Goal: Task Accomplishment & Management: Manage account settings

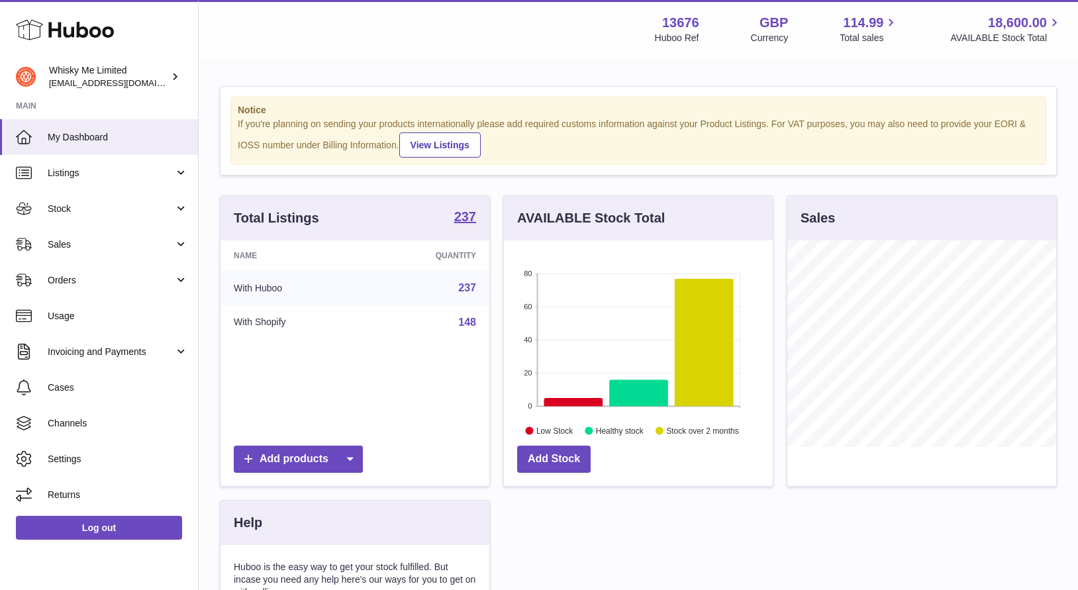
scroll to position [207, 269]
click at [83, 281] on span "Orders" at bounding box center [111, 280] width 127 height 13
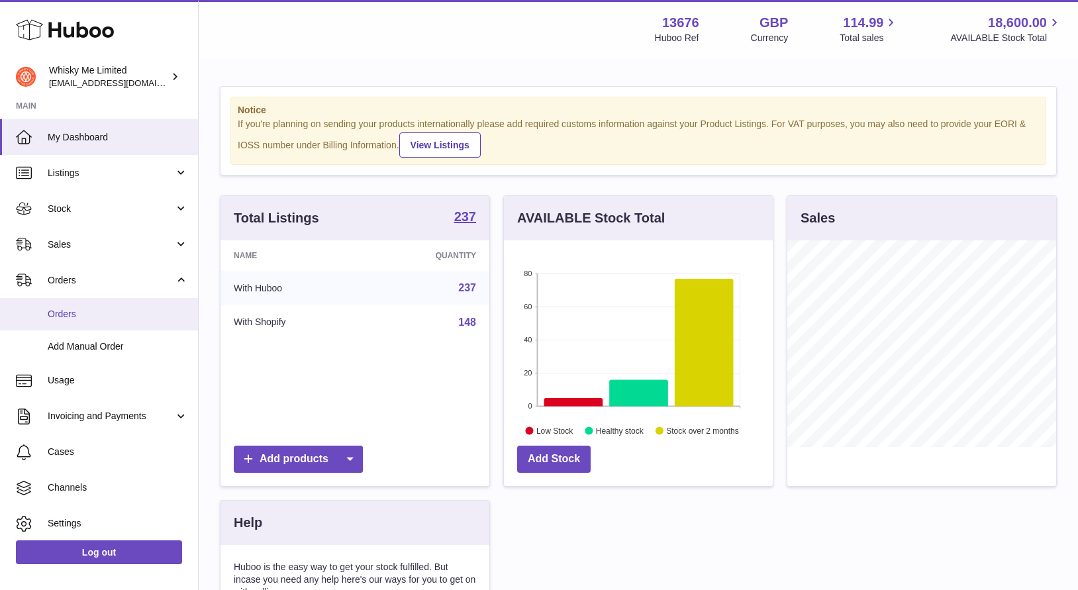
click at [93, 305] on link "Orders" at bounding box center [99, 314] width 198 height 32
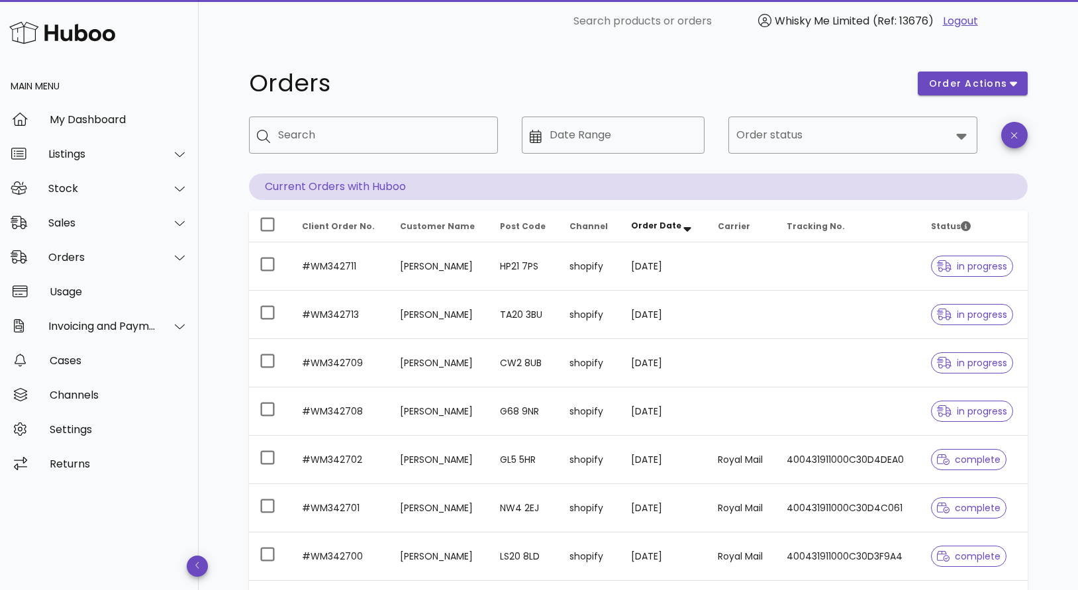
scroll to position [64, 0]
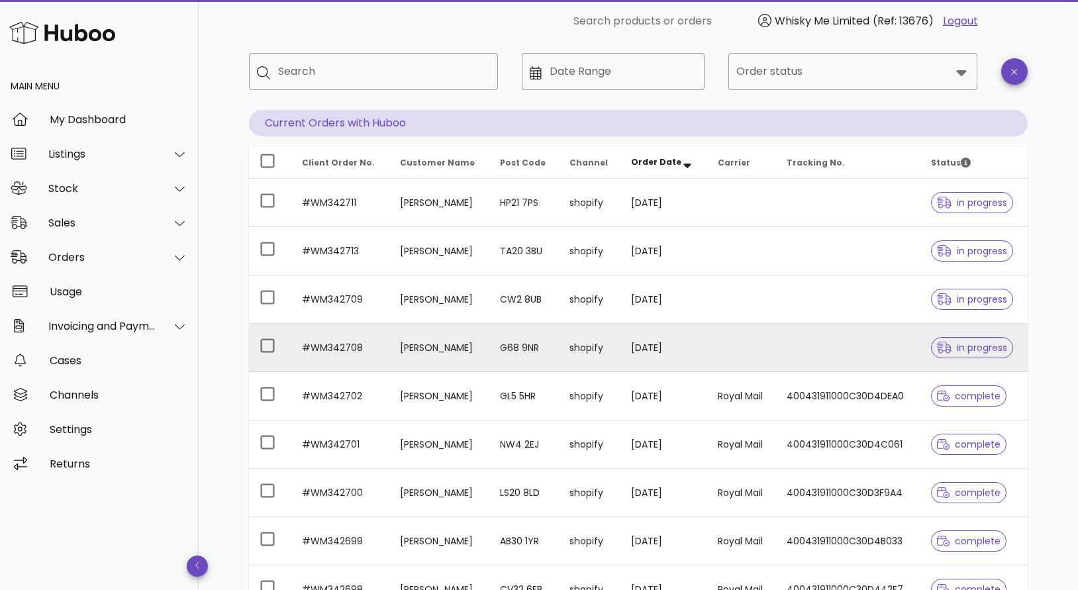
click at [409, 350] on td "[PERSON_NAME]" at bounding box center [440, 348] width 100 height 48
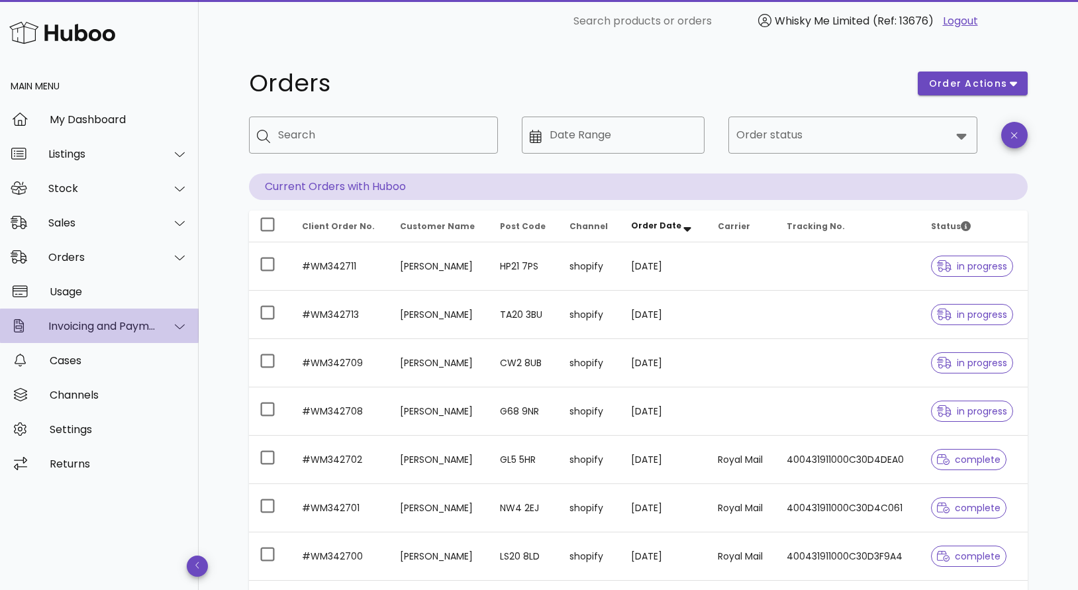
click at [146, 331] on div "Invoicing and Payments" at bounding box center [102, 326] width 108 height 13
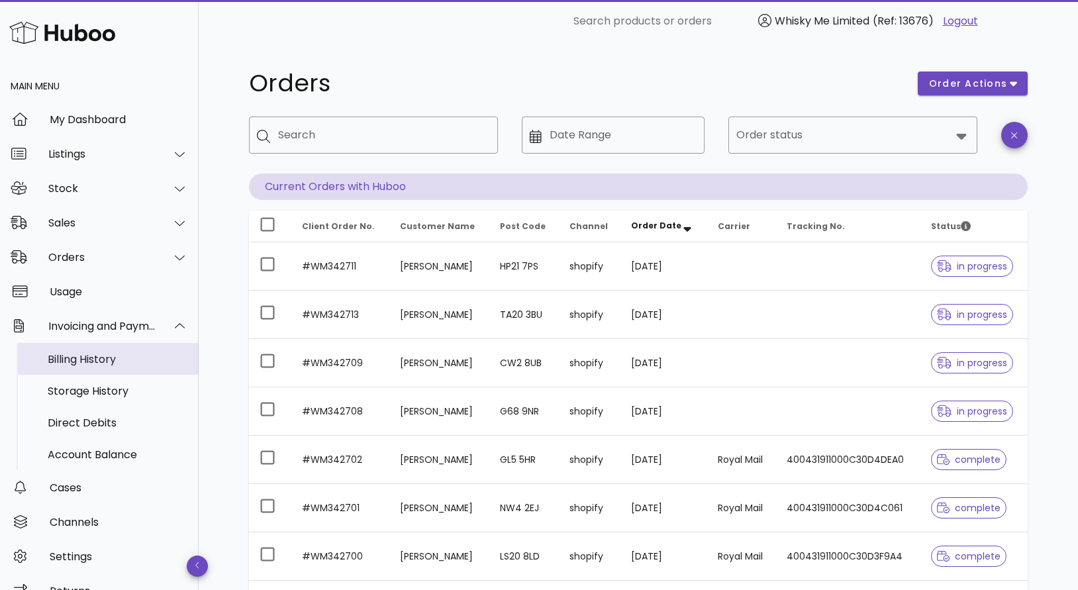
click at [133, 363] on div "Billing History" at bounding box center [118, 359] width 140 height 13
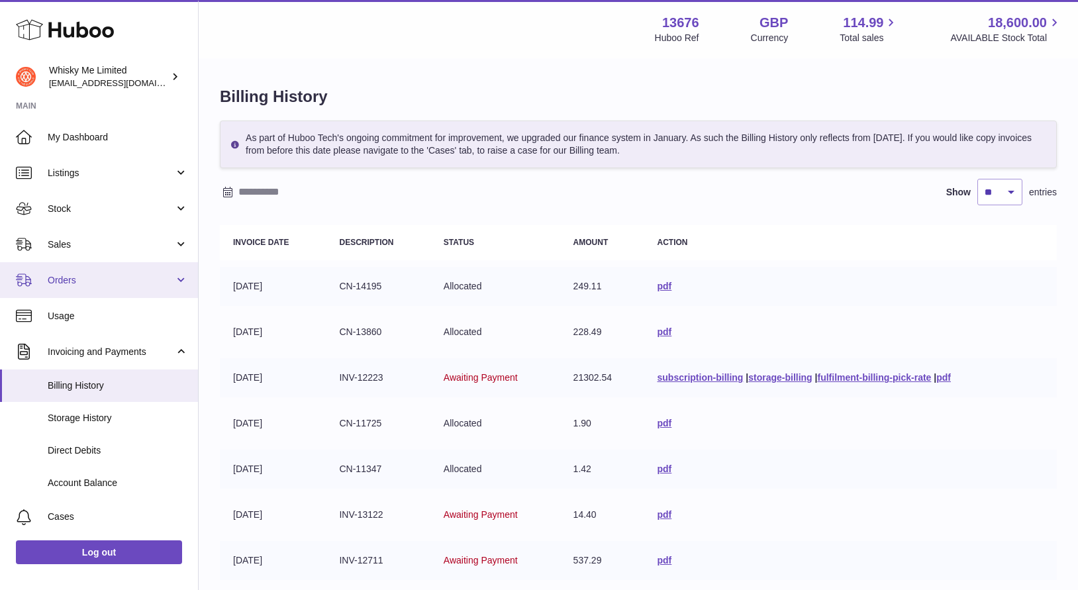
scroll to position [79, 0]
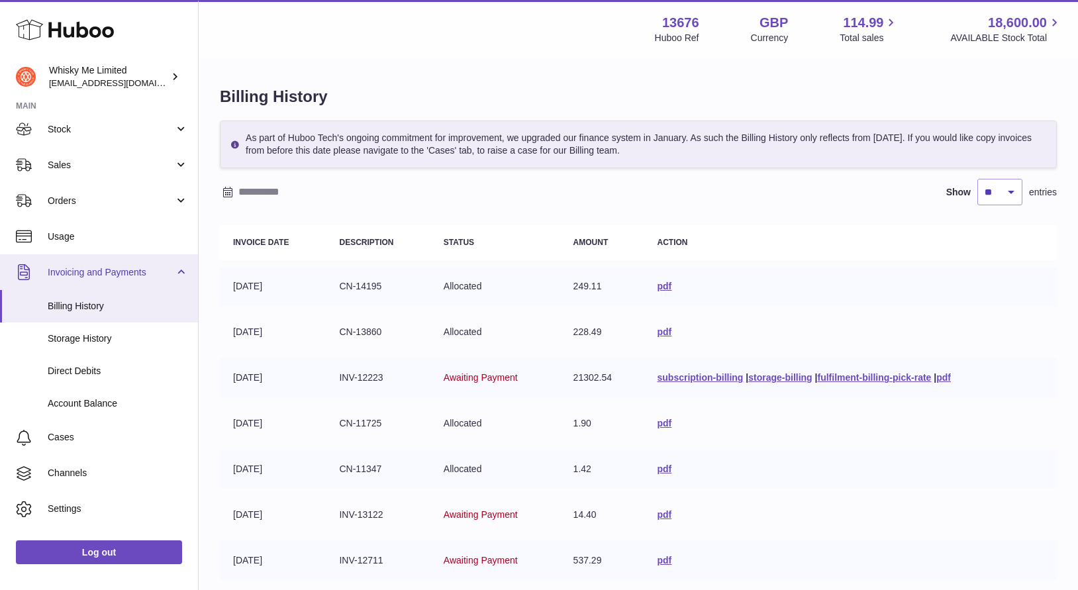
click at [127, 278] on link "Invoicing and Payments" at bounding box center [99, 272] width 198 height 36
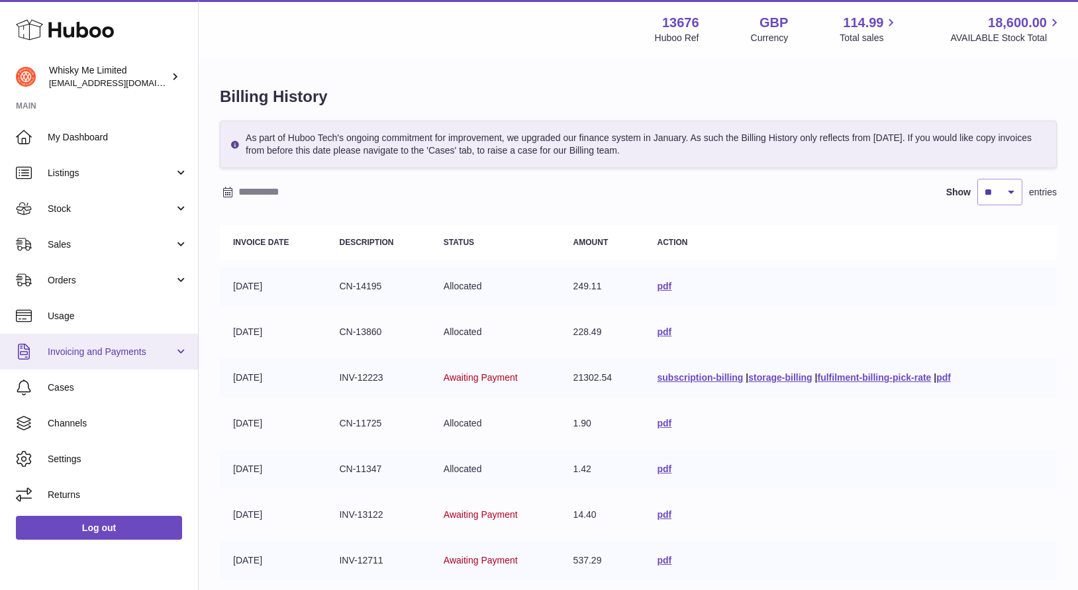
scroll to position [0, 0]
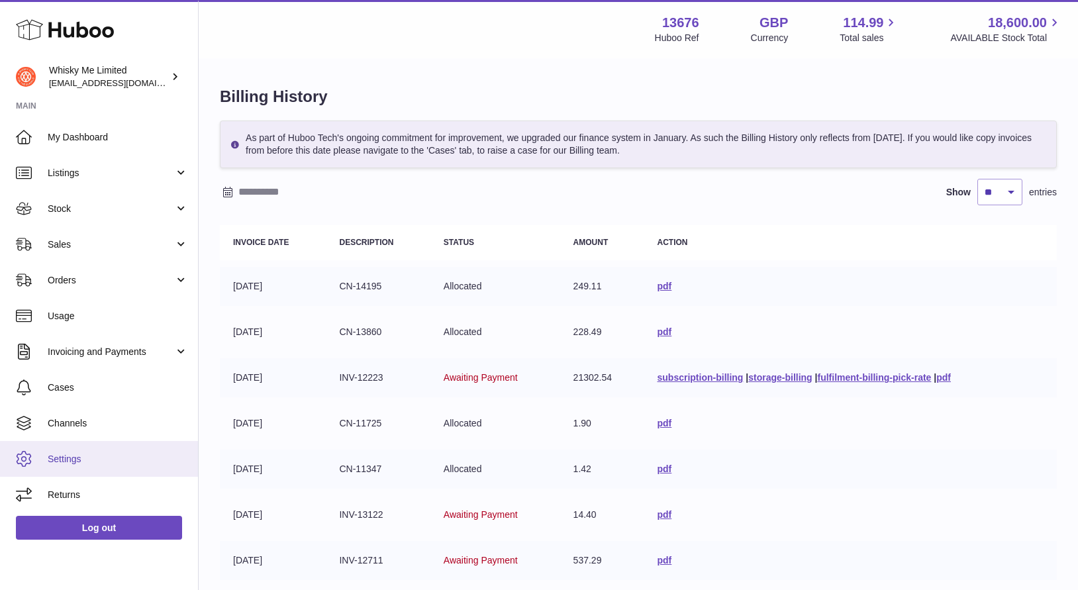
click at [103, 454] on span "Settings" at bounding box center [118, 459] width 140 height 13
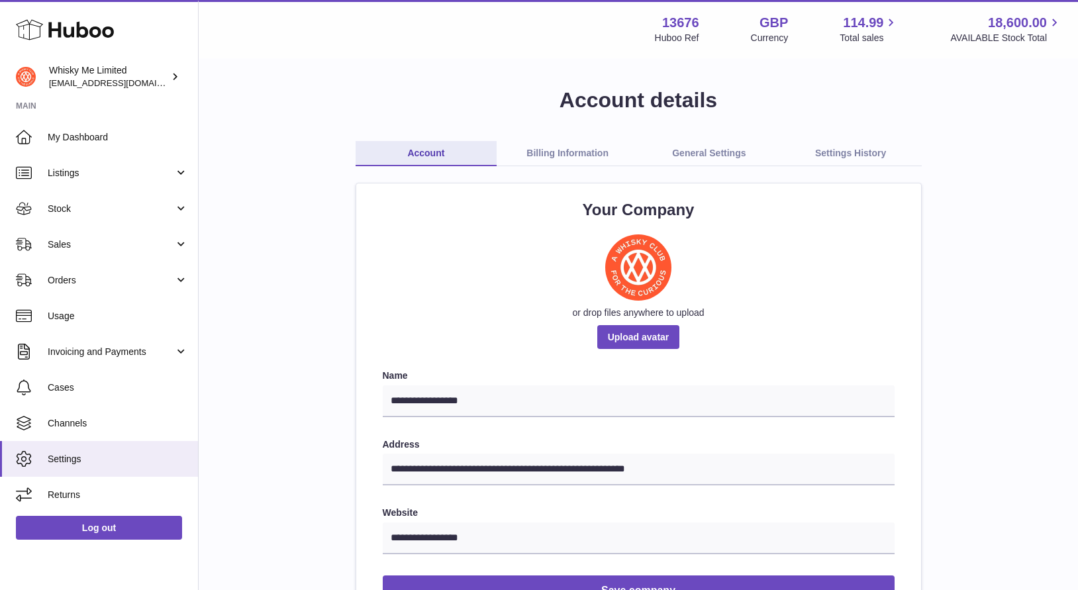
click at [713, 156] on link "General Settings" at bounding box center [710, 153] width 142 height 25
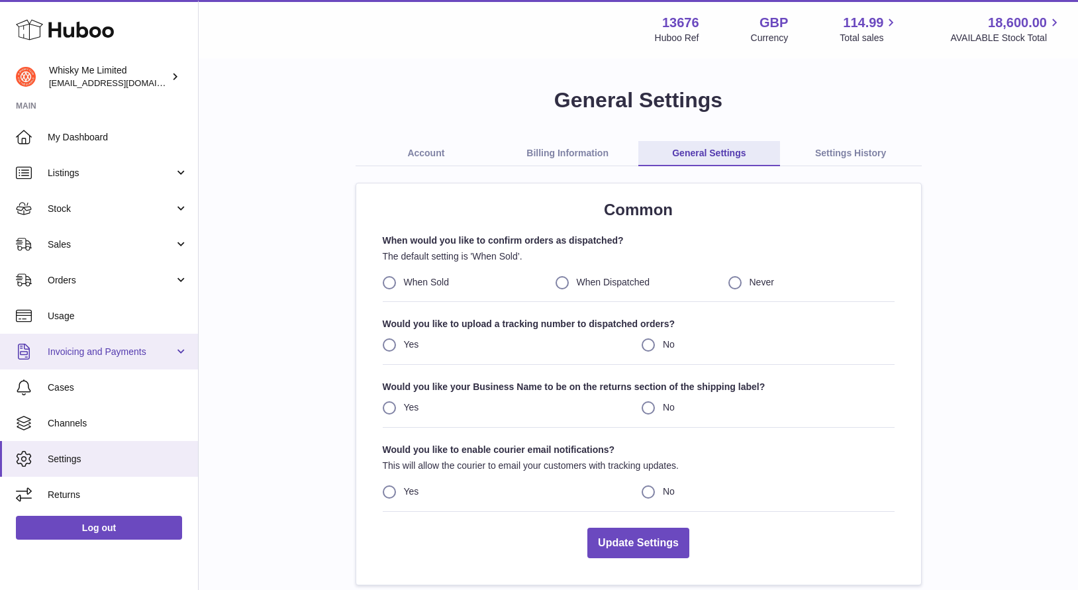
click at [129, 360] on link "Invoicing and Payments" at bounding box center [99, 352] width 198 height 36
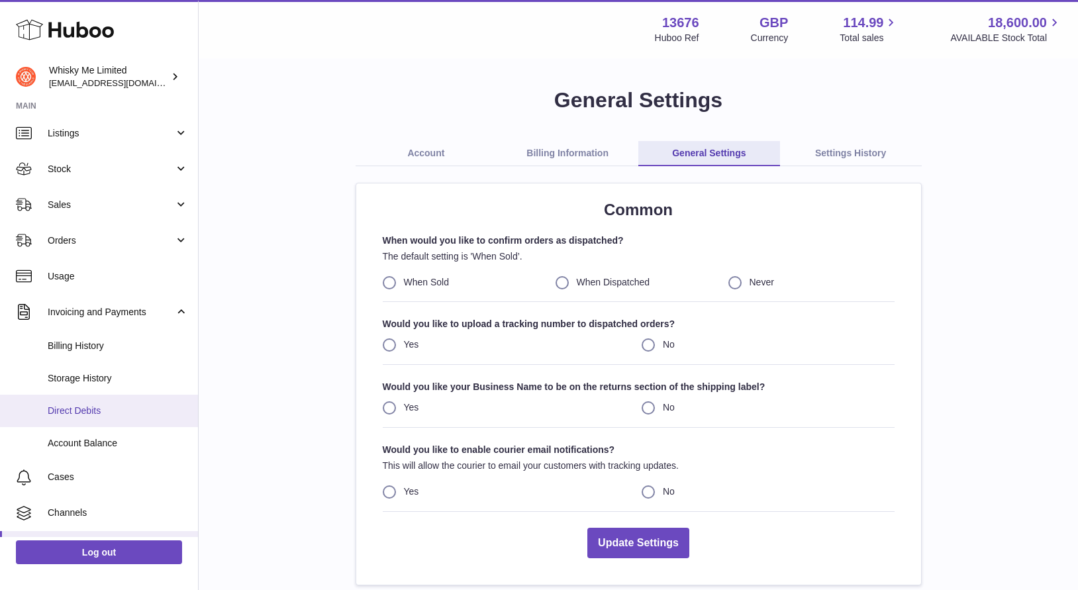
scroll to position [43, 0]
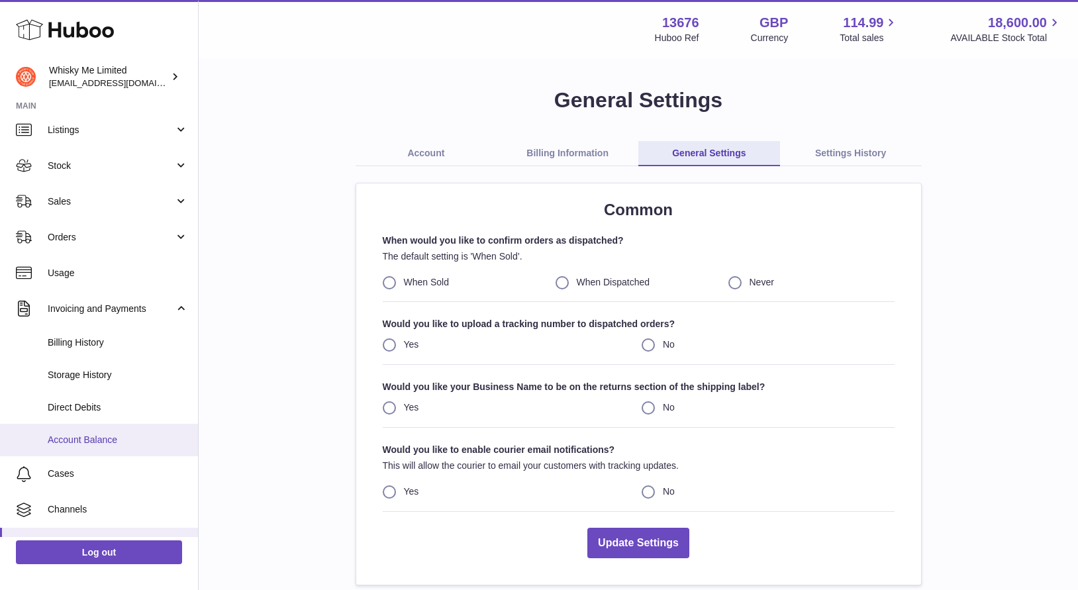
click at [139, 436] on span "Account Balance" at bounding box center [118, 440] width 140 height 13
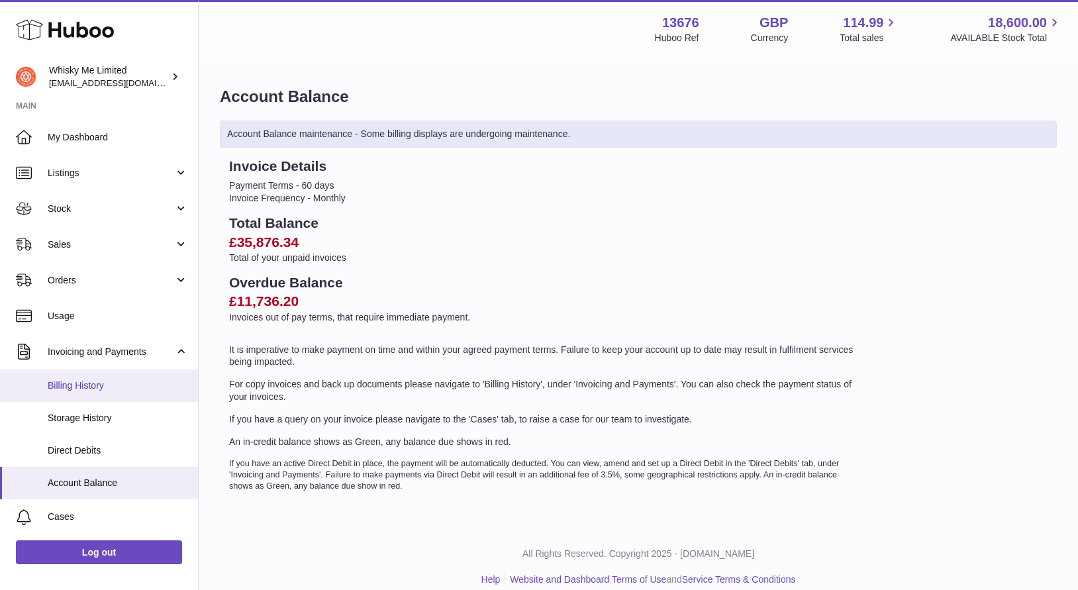
click at [131, 396] on link "Billing History" at bounding box center [99, 386] width 198 height 32
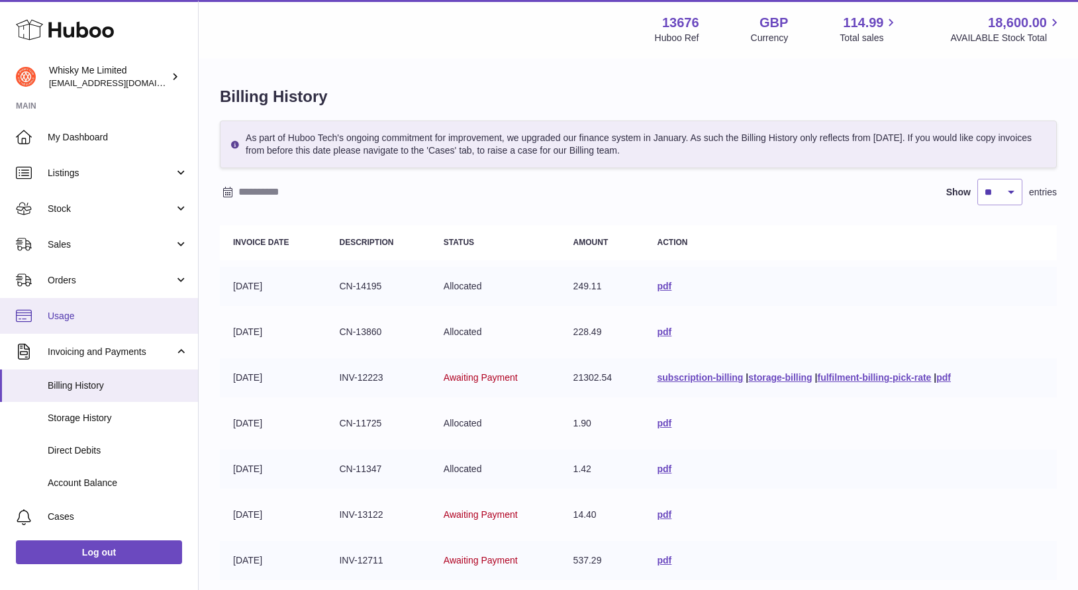
click at [111, 318] on span "Usage" at bounding box center [118, 316] width 140 height 13
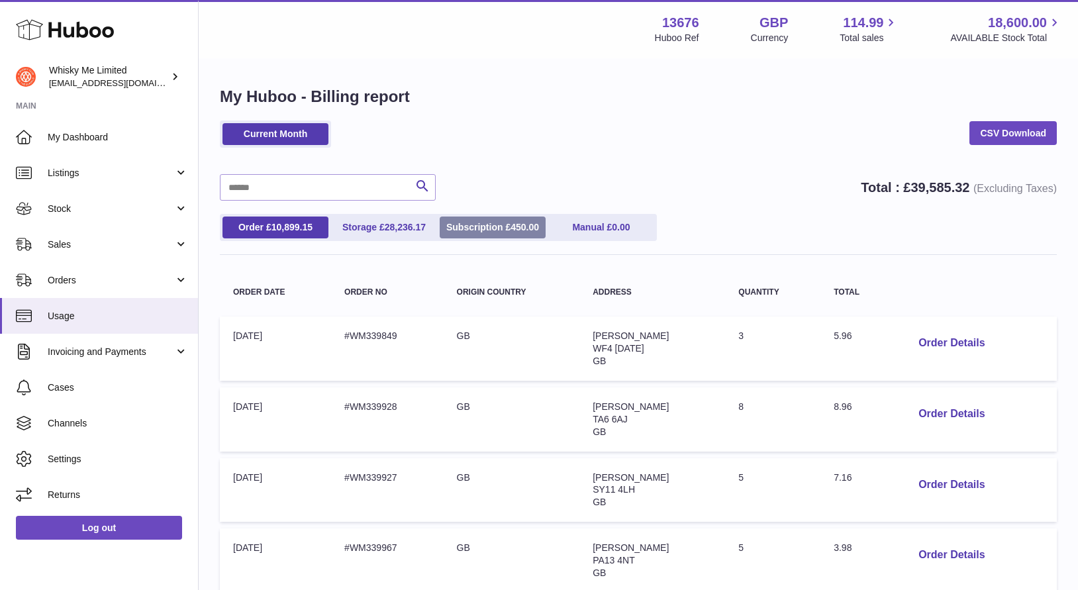
click at [501, 233] on link "Subscription £ 450.00" at bounding box center [493, 228] width 106 height 22
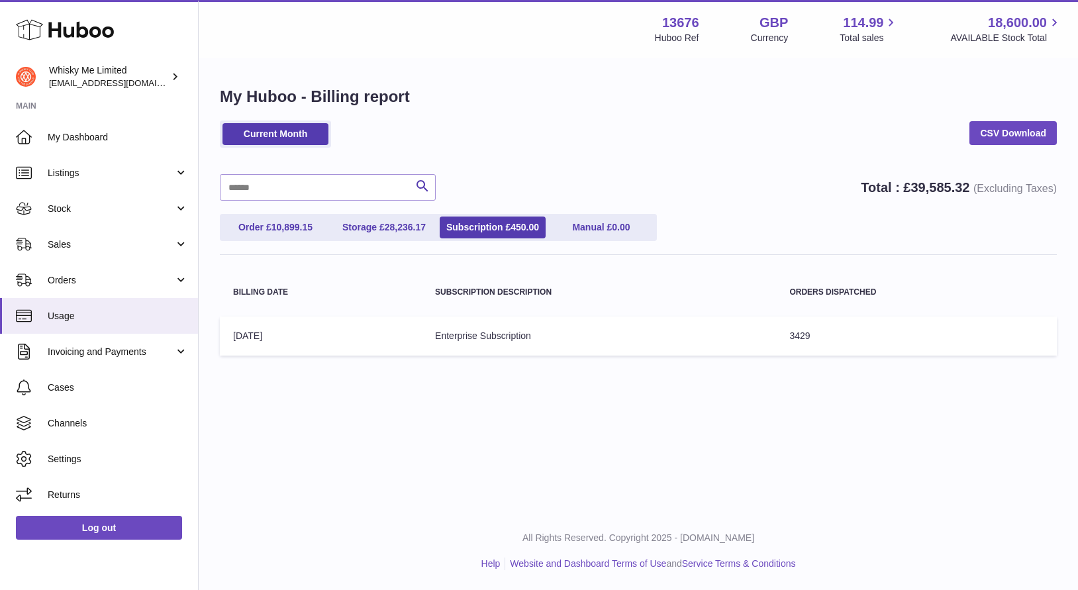
click at [390, 343] on td "Billing Date: 01-Aug-2025" at bounding box center [321, 336] width 202 height 39
click at [268, 144] on link "Current Month" at bounding box center [276, 134] width 106 height 22
click at [295, 127] on link "Current Month" at bounding box center [276, 134] width 106 height 22
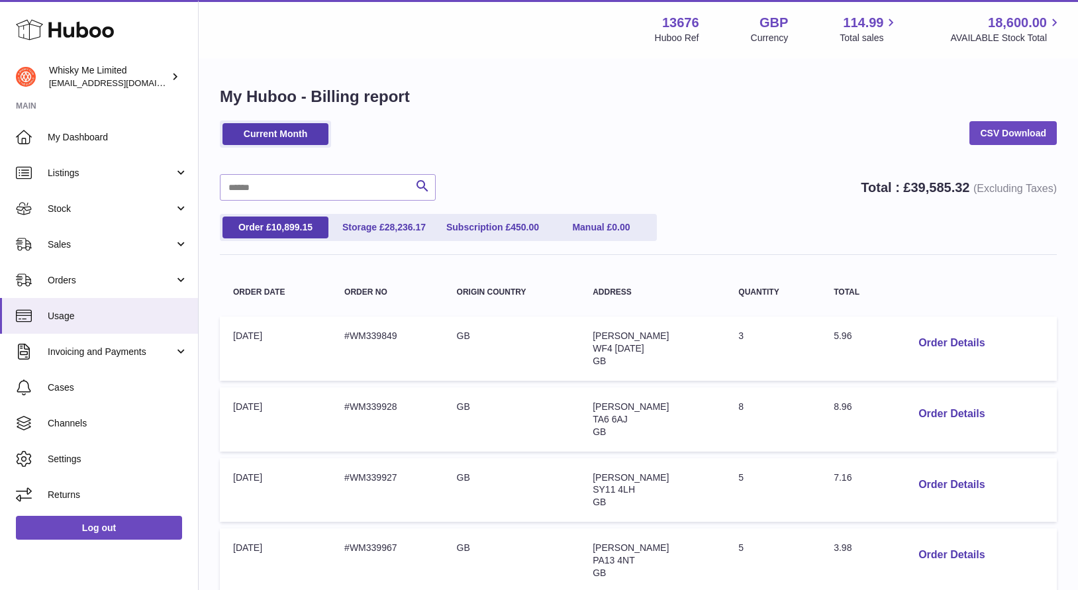
click at [220, 131] on ul "Current Month" at bounding box center [275, 134] width 111 height 27
click at [248, 131] on link "Current Month" at bounding box center [276, 134] width 106 height 22
click at [494, 240] on ul "Order £ 10,899.15 Storage £ 28,236.17 Subscription £ 450.00 Manual £ 0.00" at bounding box center [438, 227] width 437 height 27
click at [508, 234] on link "Subscription £ 450.00" at bounding box center [493, 228] width 106 height 22
